Goal: Task Accomplishment & Management: Complete application form

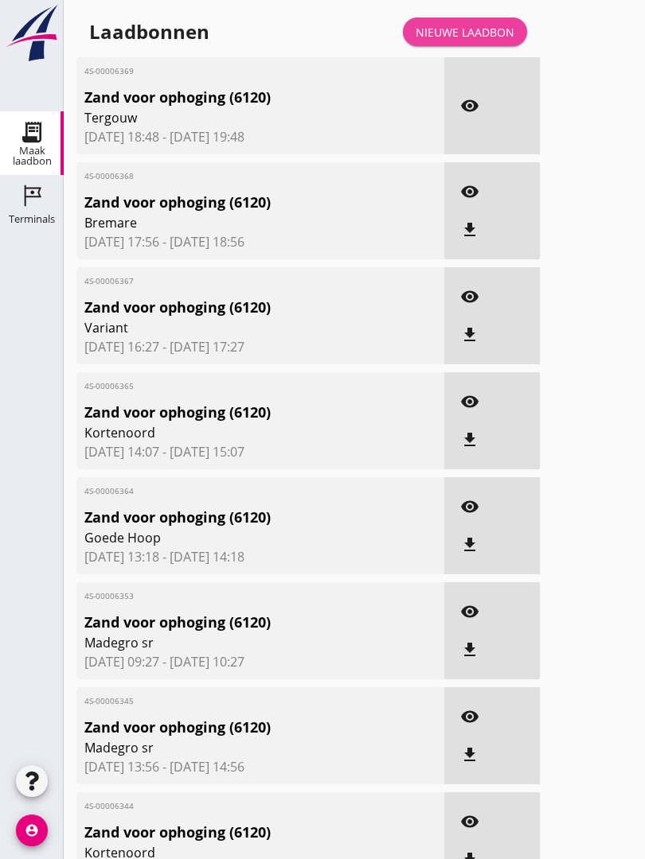
click at [472, 40] on div "Nieuwe laadbon" at bounding box center [464, 32] width 99 height 17
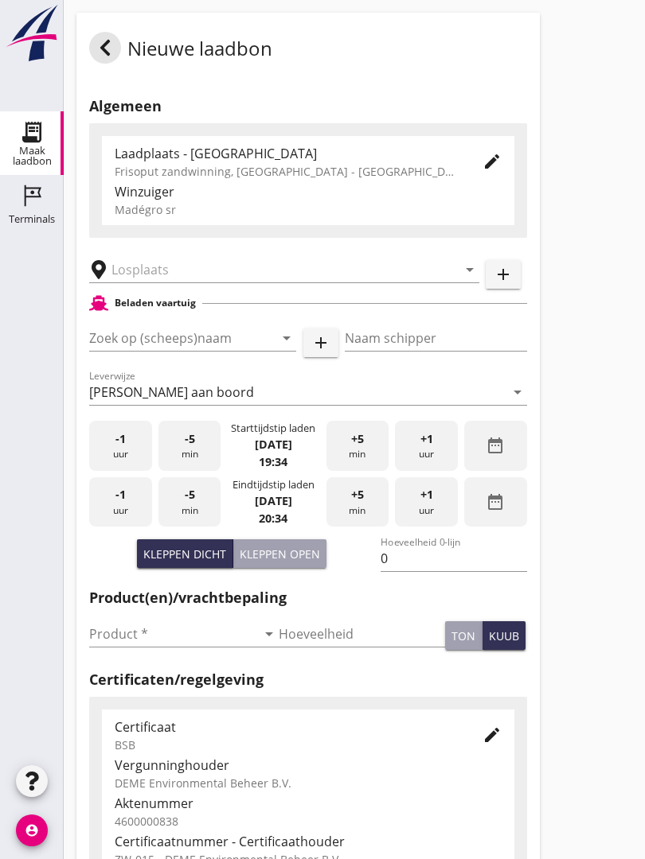
click at [224, 275] on input "text" at bounding box center [272, 269] width 323 height 25
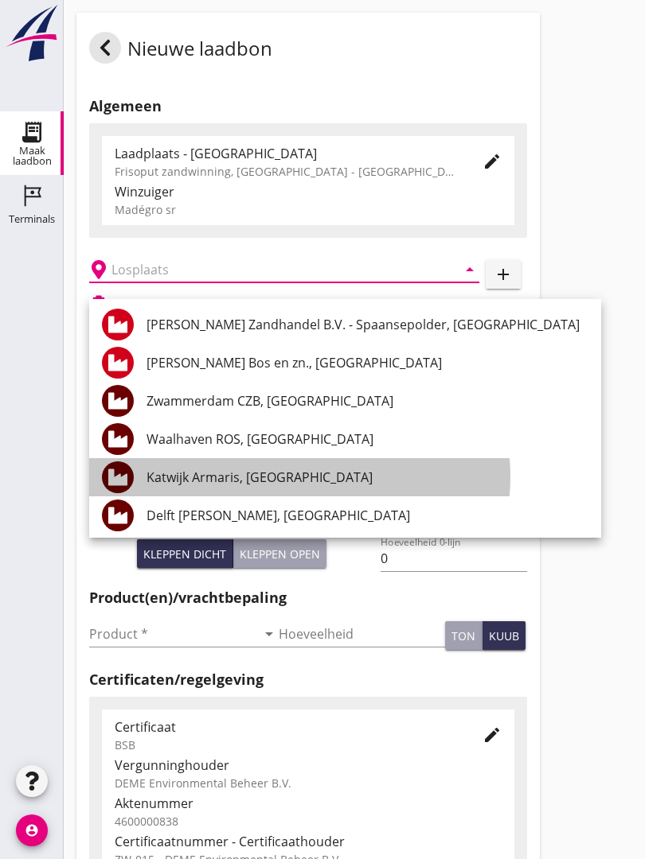
click at [266, 461] on div "Katwijk Armaris, [GEOGRAPHIC_DATA]" at bounding box center [367, 477] width 442 height 38
type input "Katwijk Armaris, [GEOGRAPHIC_DATA]"
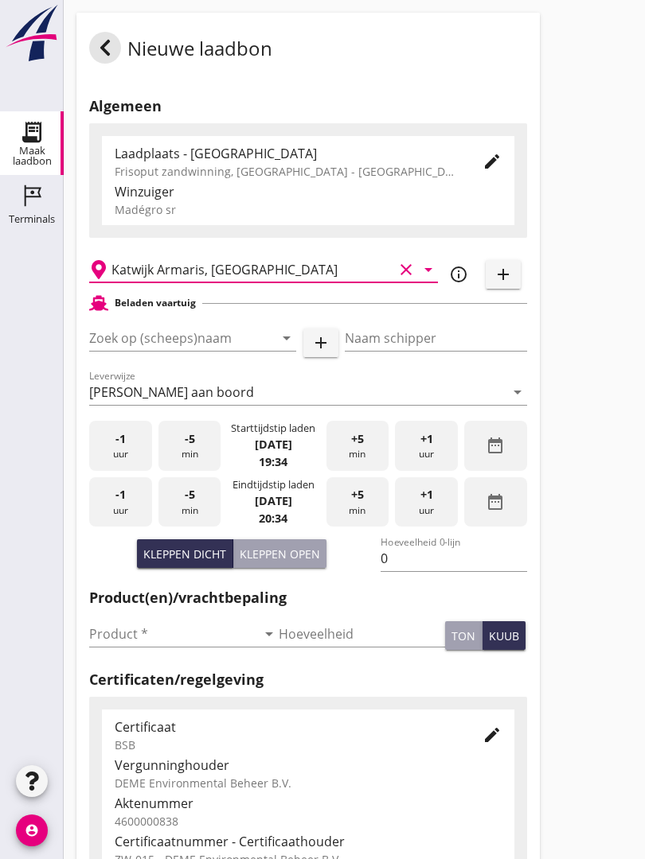
click at [212, 350] on input "Zoek op (scheeps)naam" at bounding box center [170, 337] width 162 height 25
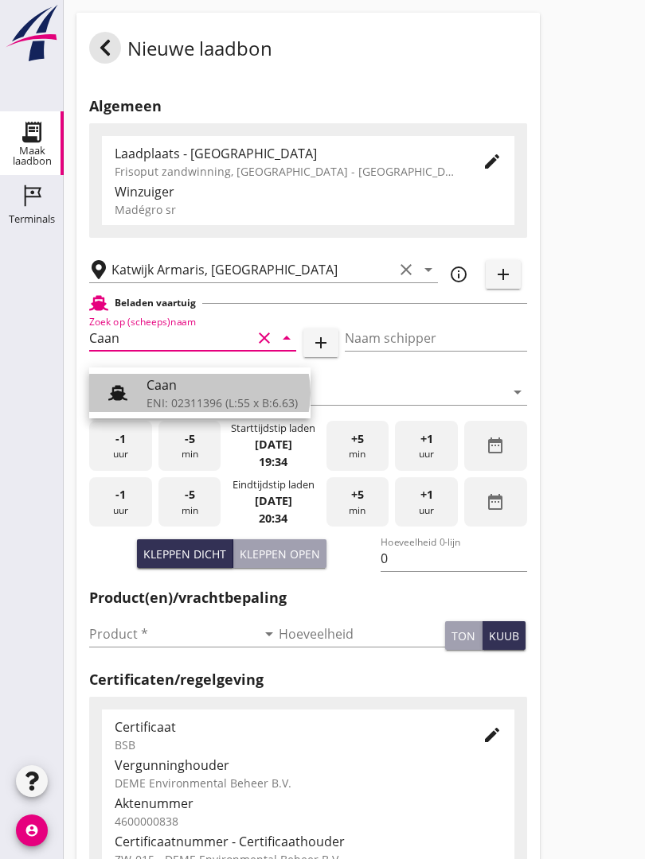
click at [187, 390] on div "Caan" at bounding box center [221, 385] width 151 height 19
type input "Caan"
type input "[PERSON_NAME]"
type input "368"
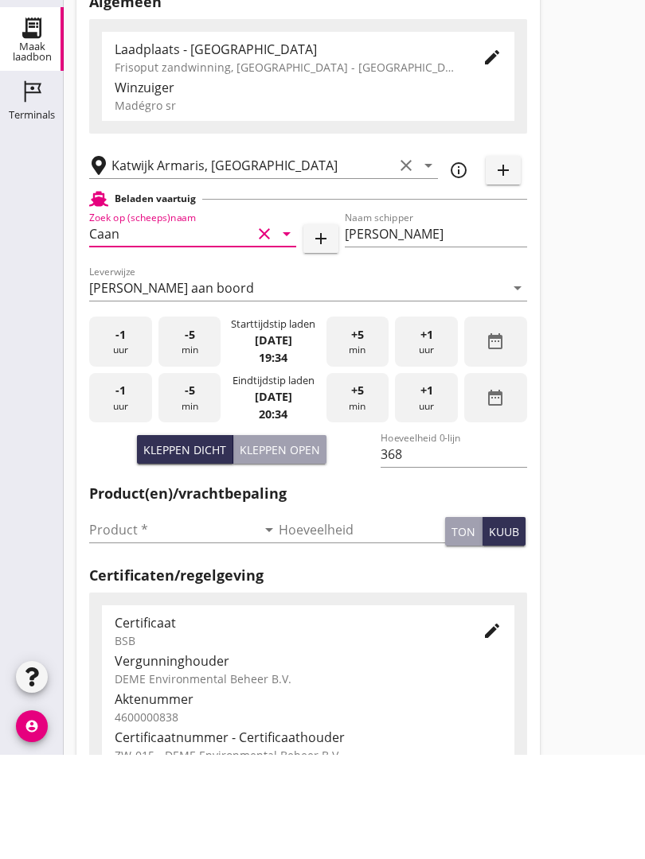
click at [116, 622] on input "Product *" at bounding box center [172, 634] width 167 height 25
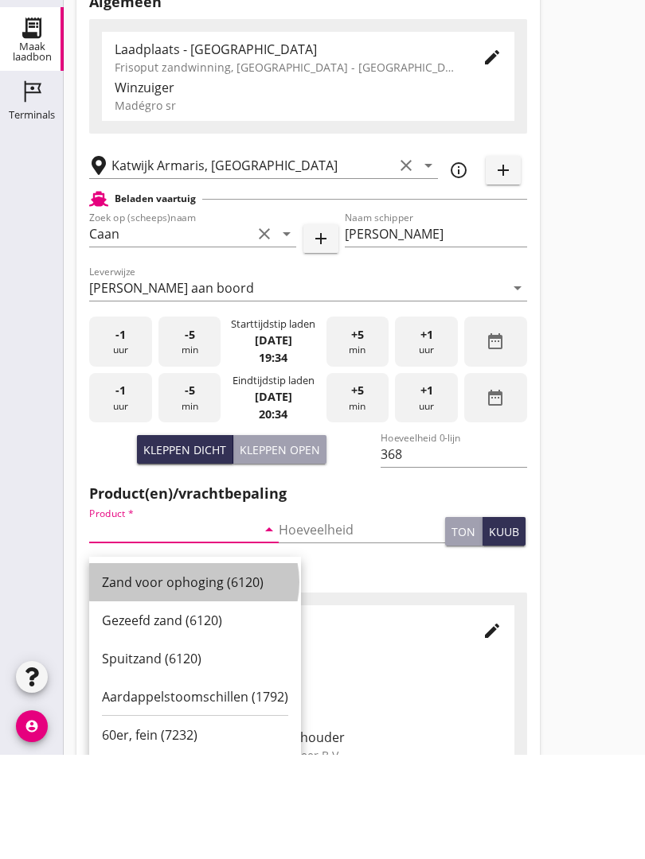
click at [193, 677] on div "Zand voor ophoging (6120)" at bounding box center [195, 686] width 186 height 19
type input "Zand voor ophoging (6120)"
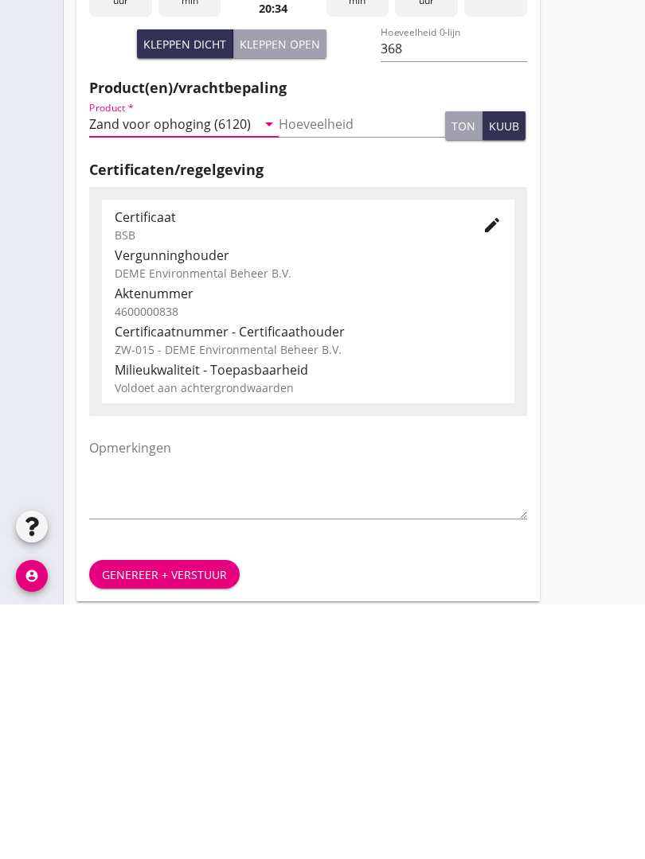
scroll to position [279, 0]
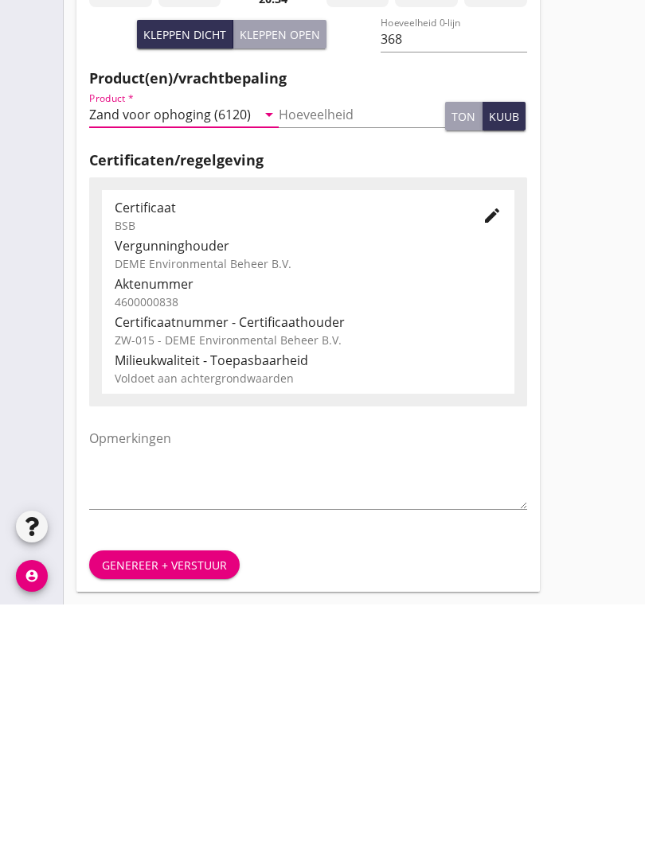
click at [180, 812] on div "Genereer + verstuur" at bounding box center [164, 820] width 125 height 17
